Goal: Task Accomplishment & Management: Use online tool/utility

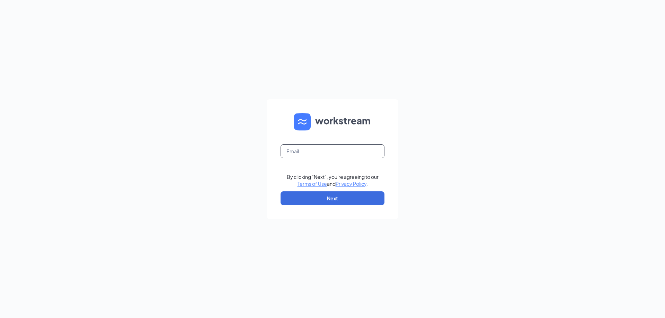
click at [330, 152] on input "text" at bounding box center [333, 151] width 104 height 14
type input "miam@bumsinc.com"
click at [323, 200] on button "Next" at bounding box center [333, 199] width 104 height 14
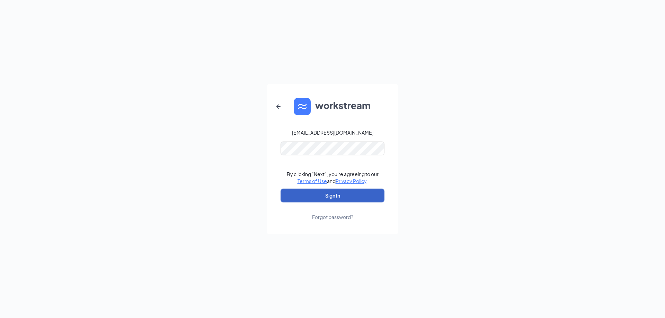
click at [330, 194] on button "Sign In" at bounding box center [333, 196] width 104 height 14
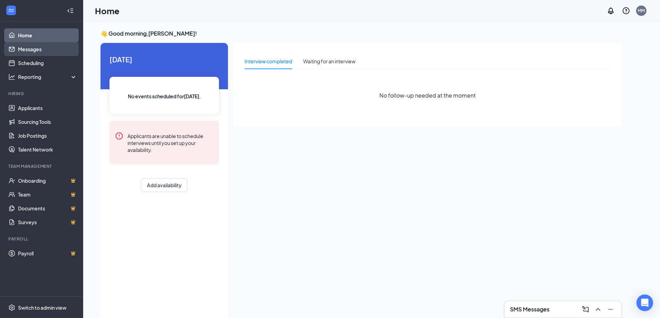
click at [25, 46] on link "Messages" at bounding box center [47, 49] width 59 height 14
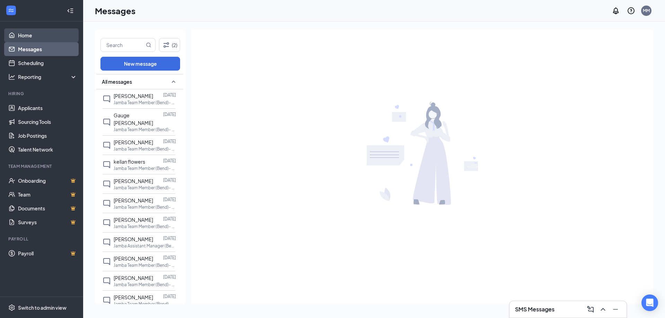
click at [33, 36] on link "Home" at bounding box center [47, 35] width 59 height 14
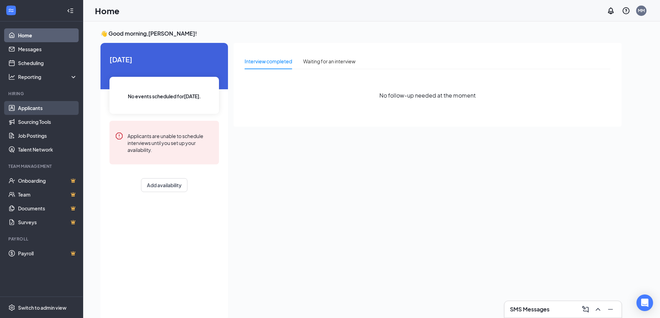
click at [47, 108] on link "Applicants" at bounding box center [47, 108] width 59 height 14
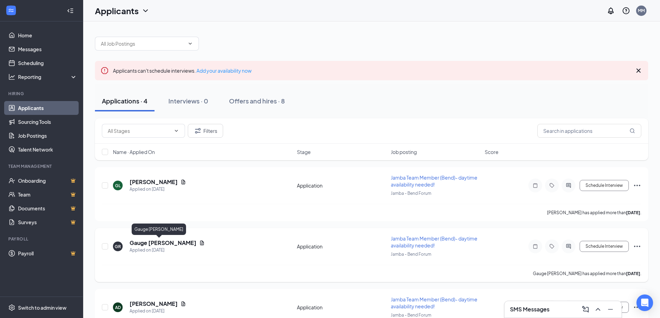
click at [140, 243] on h5 "Gauge [PERSON_NAME]" at bounding box center [163, 243] width 67 height 8
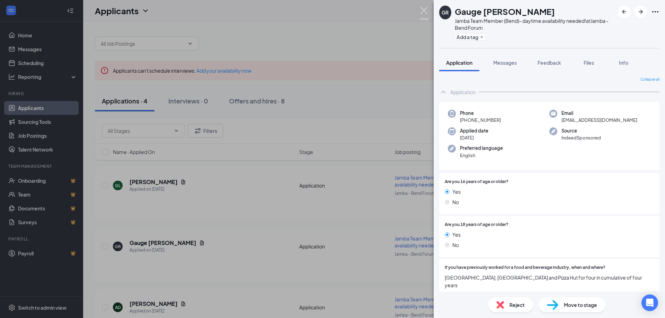
click at [427, 7] on img at bounding box center [424, 14] width 9 height 14
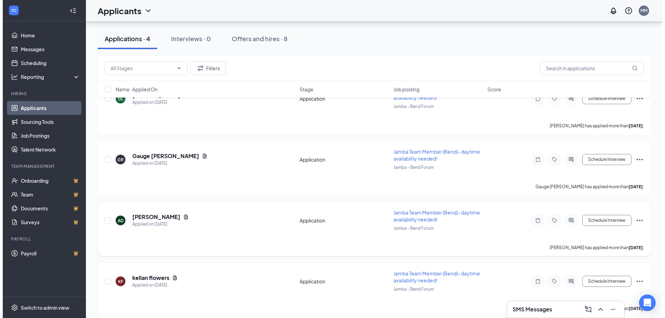
scroll to position [94, 0]
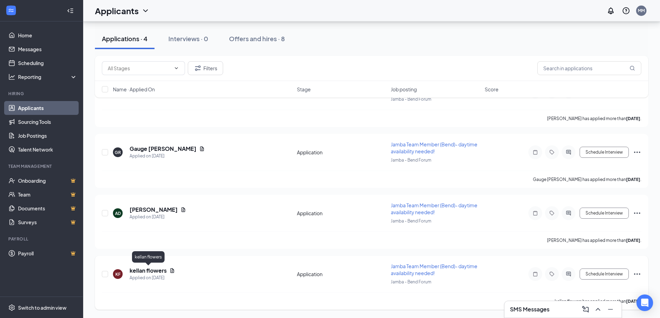
click at [148, 270] on h5 "kellan flowers" at bounding box center [148, 271] width 37 height 8
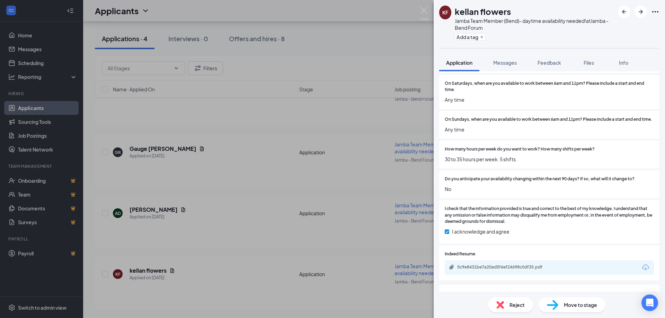
scroll to position [475, 0]
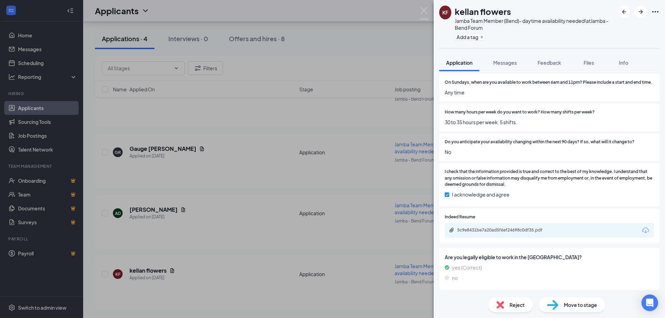
click at [494, 236] on div "5c9e8431be7a20ad5f6ef24698c0df35.pdf" at bounding box center [549, 230] width 209 height 15
click at [495, 234] on div "5c9e8431be7a20ad5f6ef24698c0df35.pdf" at bounding box center [505, 231] width 112 height 7
click at [423, 12] on img at bounding box center [424, 14] width 9 height 14
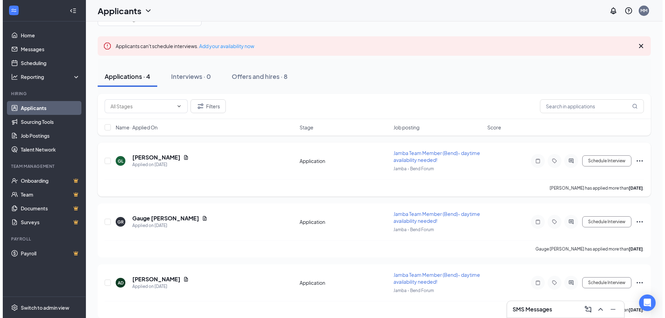
scroll to position [35, 0]
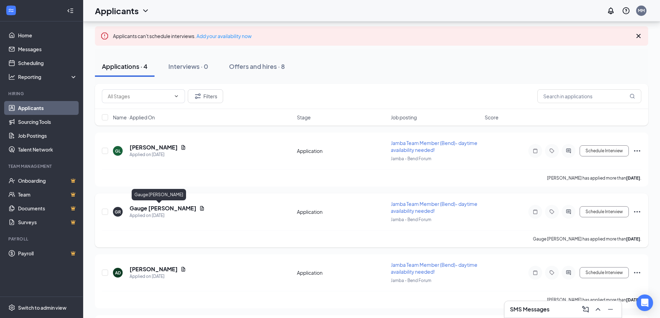
click at [155, 206] on h5 "Gauge [PERSON_NAME]" at bounding box center [163, 209] width 67 height 8
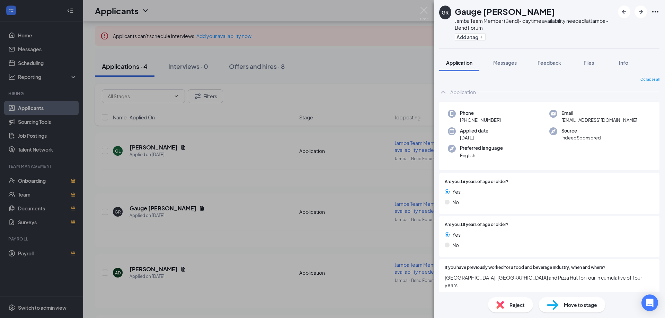
click at [510, 304] on span "Reject" at bounding box center [517, 305] width 15 height 8
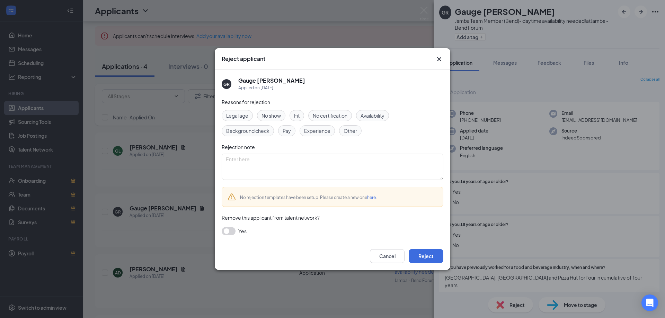
click at [298, 116] on span "Fit" at bounding box center [297, 116] width 6 height 8
click at [427, 258] on button "Reject" at bounding box center [426, 256] width 35 height 14
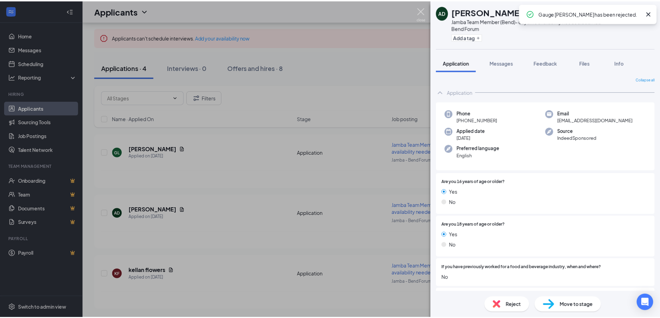
scroll to position [33, 0]
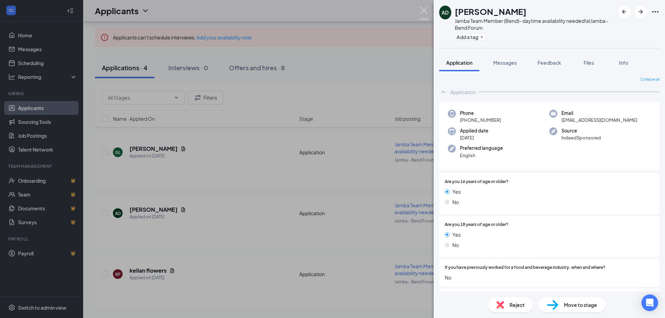
click at [423, 9] on img at bounding box center [424, 14] width 9 height 14
